Goal: Information Seeking & Learning: Learn about a topic

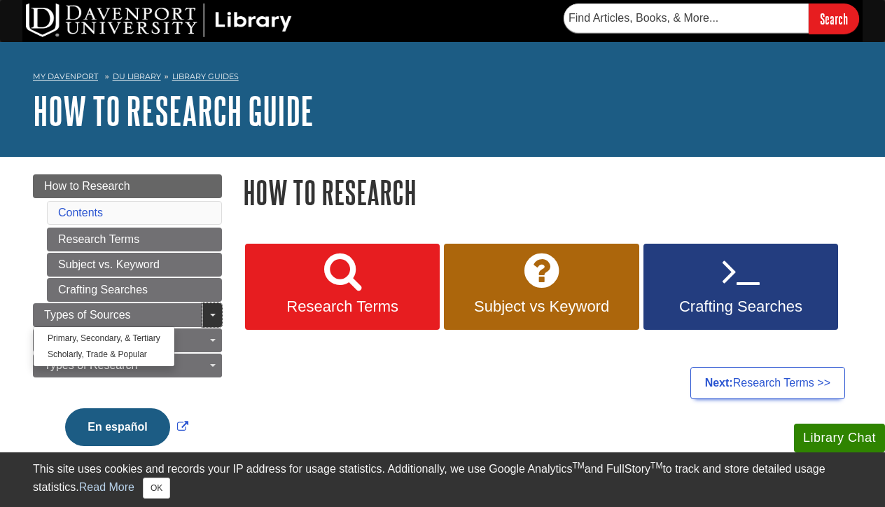
click at [213, 316] on link "Toggle Dropdown" at bounding box center [212, 315] width 20 height 24
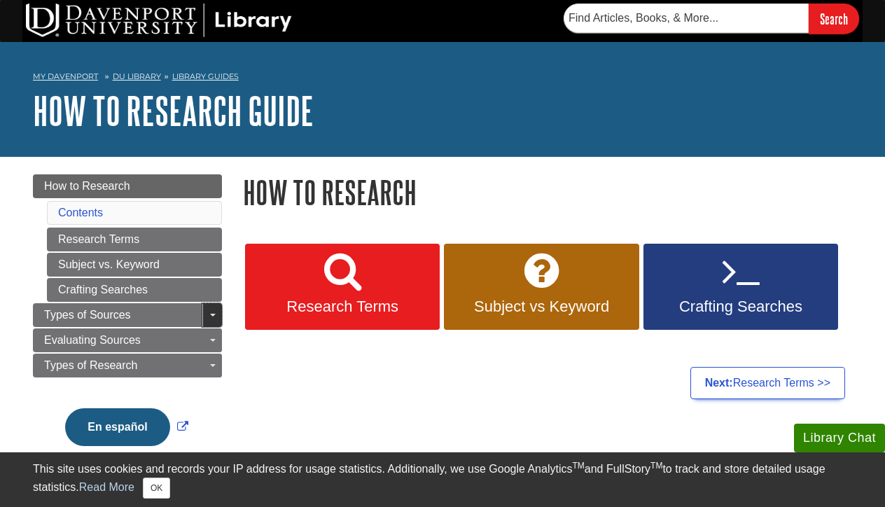
click at [213, 316] on link "Toggle Dropdown" at bounding box center [212, 315] width 20 height 24
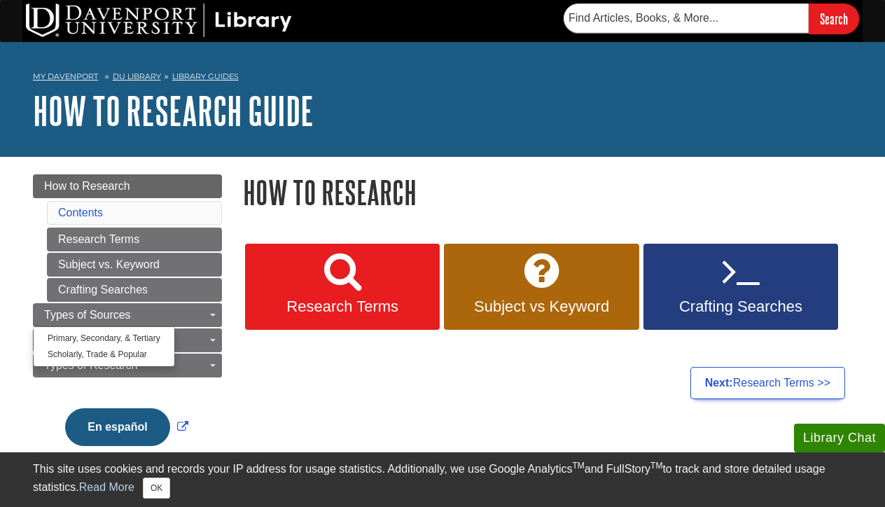
click at [196, 75] on link "Library Guides" at bounding box center [205, 76] width 66 height 10
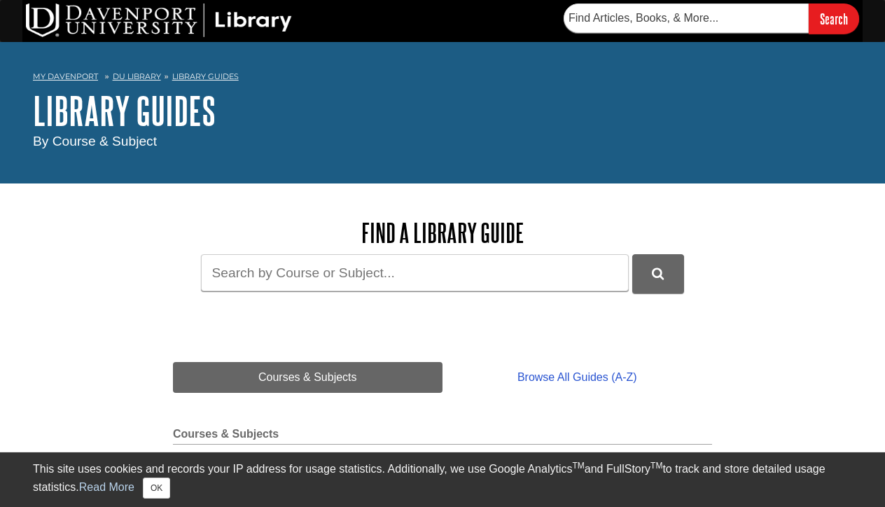
click at [140, 76] on link "DU Library" at bounding box center [137, 76] width 48 height 10
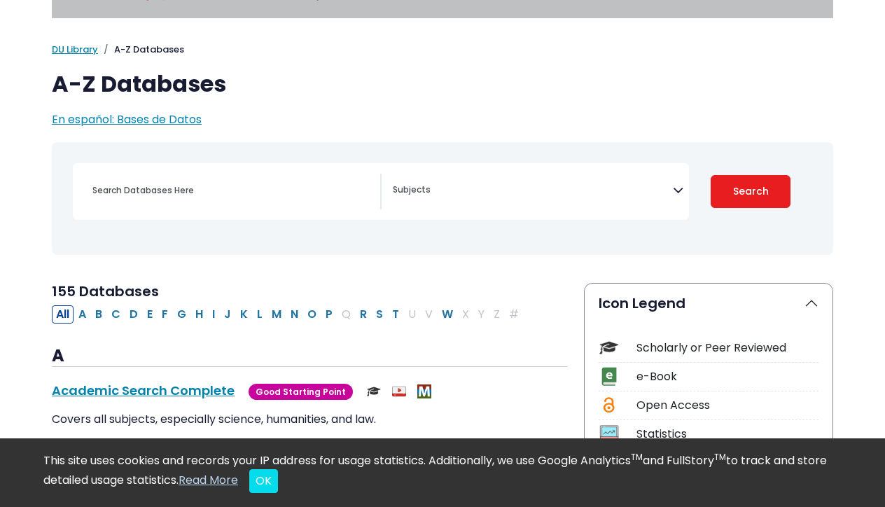
scroll to position [76, 0]
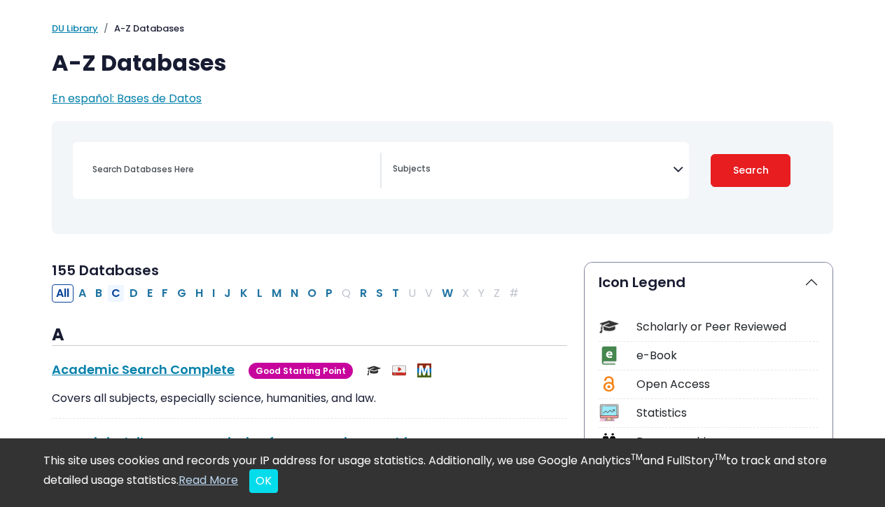
click at [115, 293] on button "C" at bounding box center [115, 293] width 17 height 18
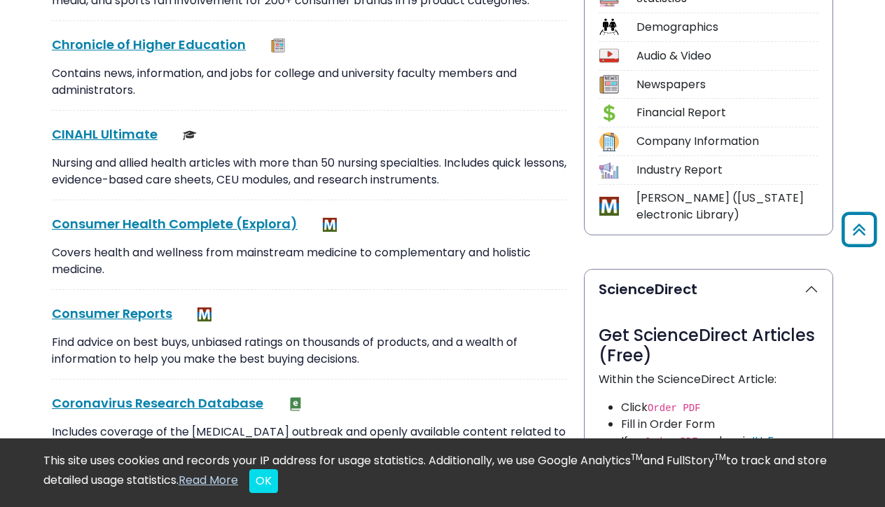
scroll to position [473, 0]
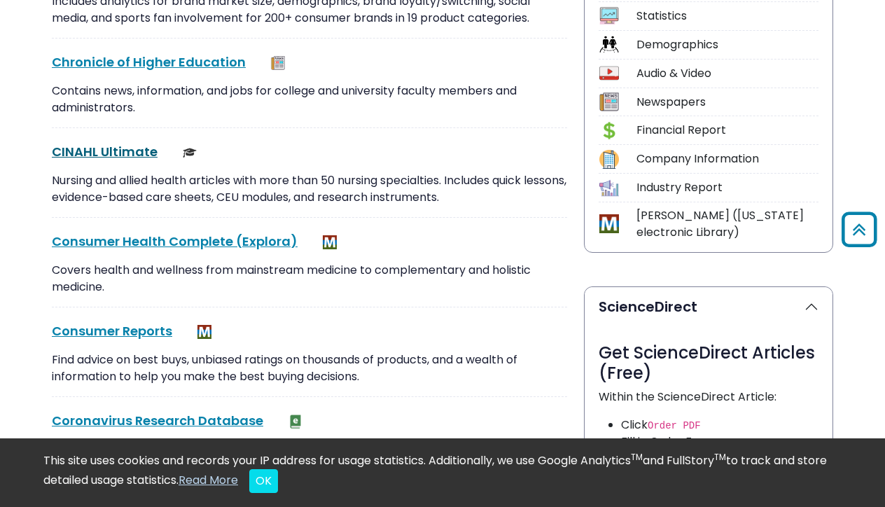
click at [105, 150] on link "CINAHL Ultimate This link opens in a new window" at bounding box center [105, 151] width 106 height 17
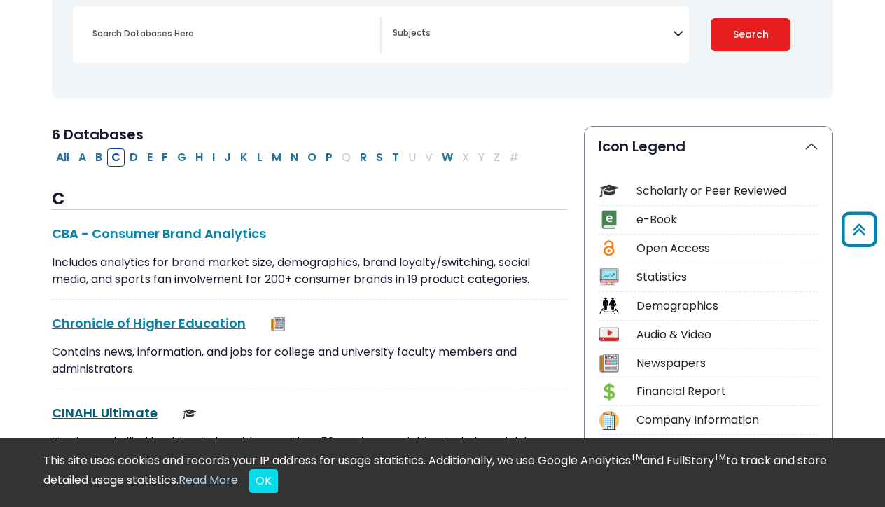
scroll to position [0, 0]
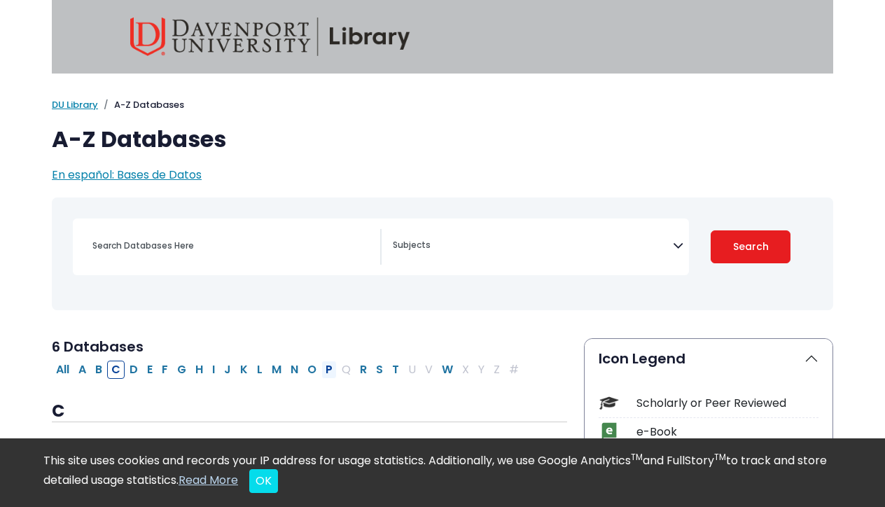
click at [328, 370] on button "P" at bounding box center [328, 369] width 15 height 18
select select "Database Subject Filter"
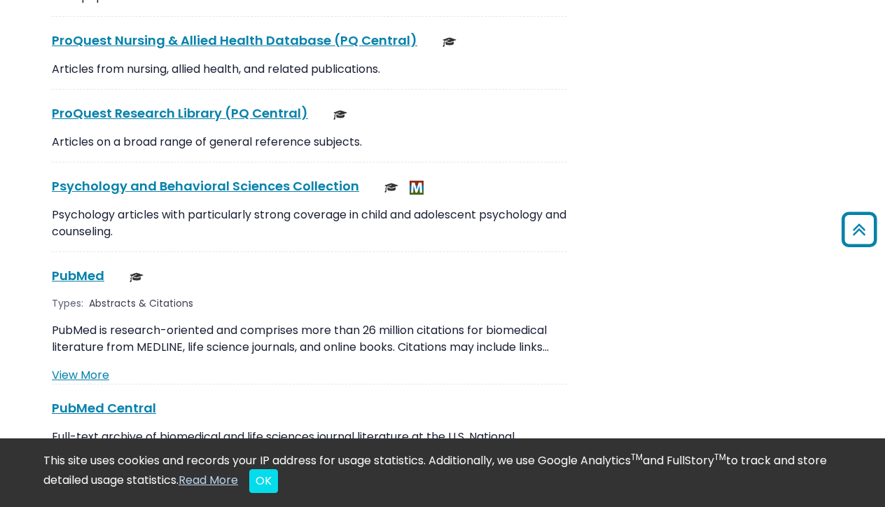
scroll to position [2487, 0]
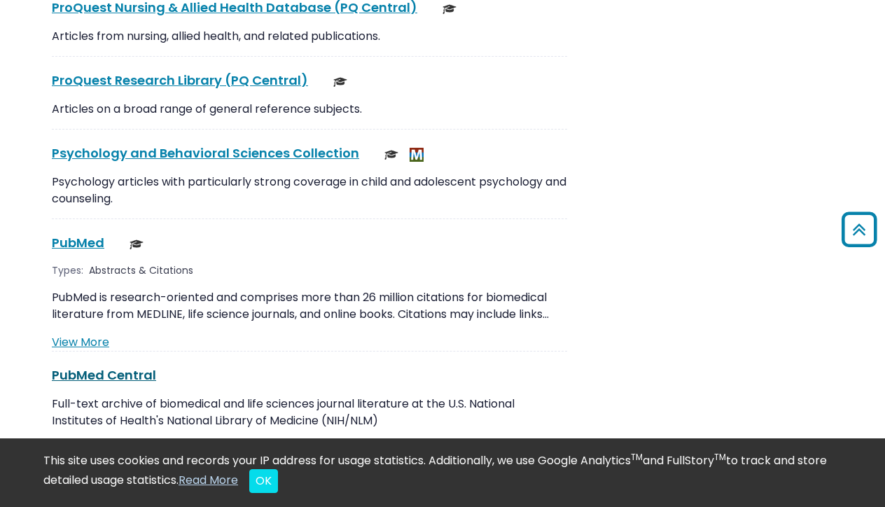
click at [93, 366] on link "PubMed Central This link opens in a new window" at bounding box center [104, 374] width 104 height 17
